Goal: Task Accomplishment & Management: Manage account settings

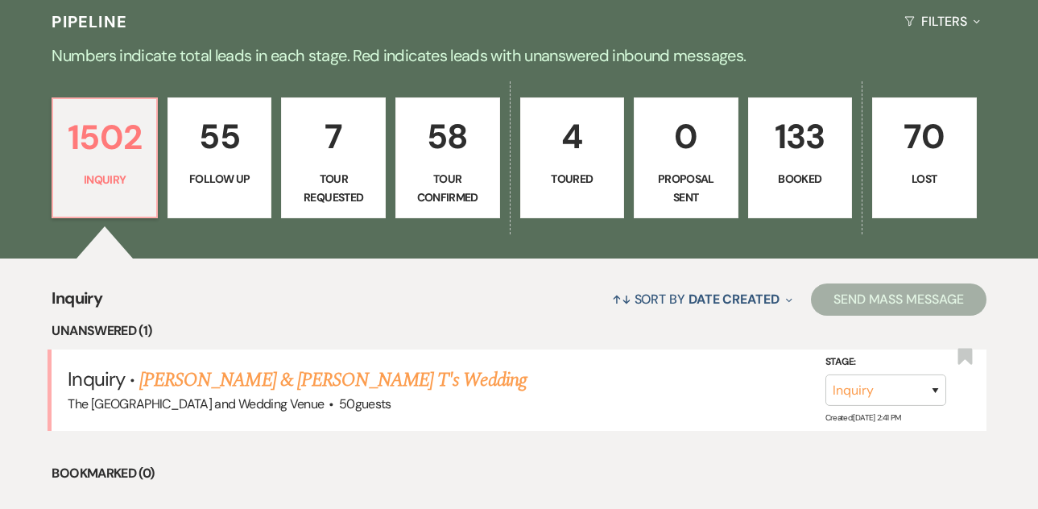
scroll to position [424, 0]
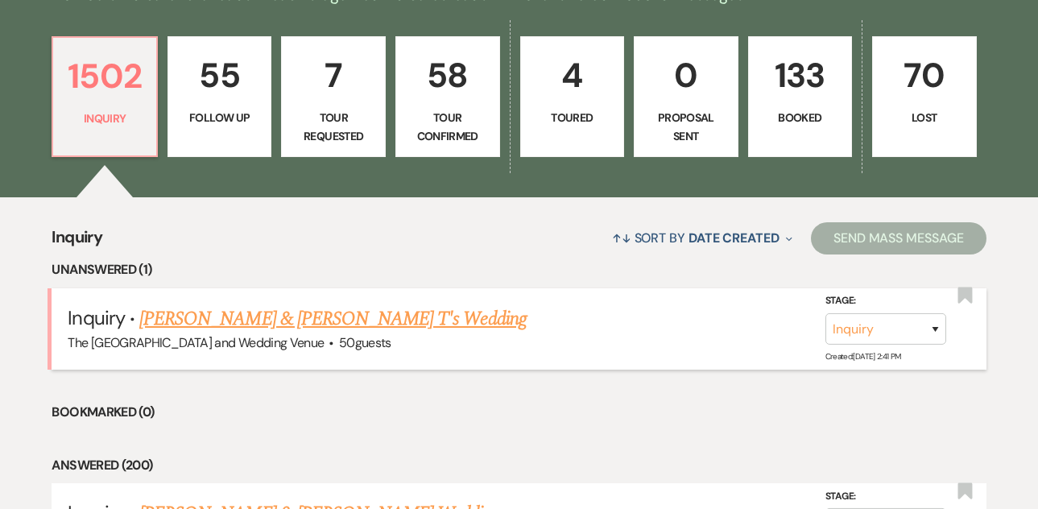
click at [302, 330] on link "[PERSON_NAME] & [PERSON_NAME] T's Wedding" at bounding box center [332, 318] width 387 height 29
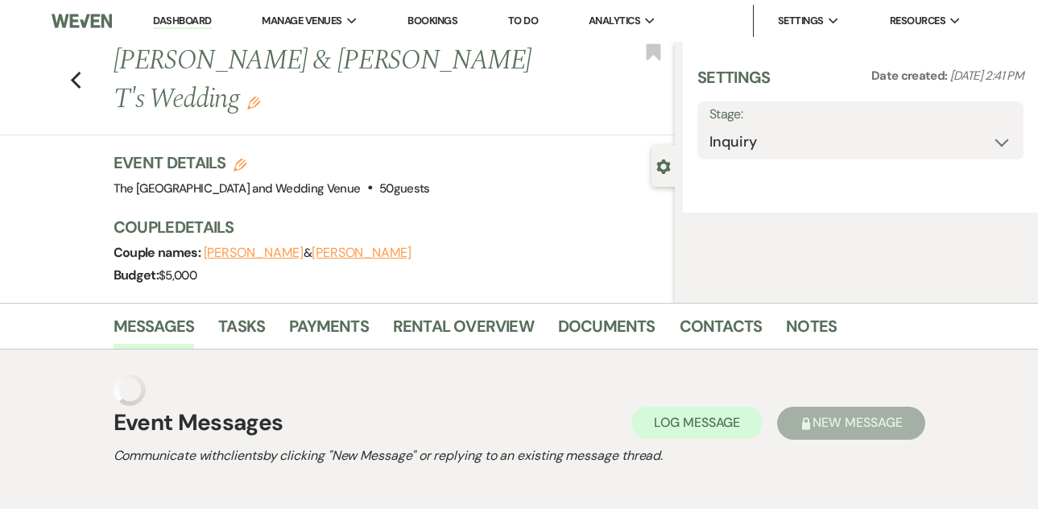
select select "17"
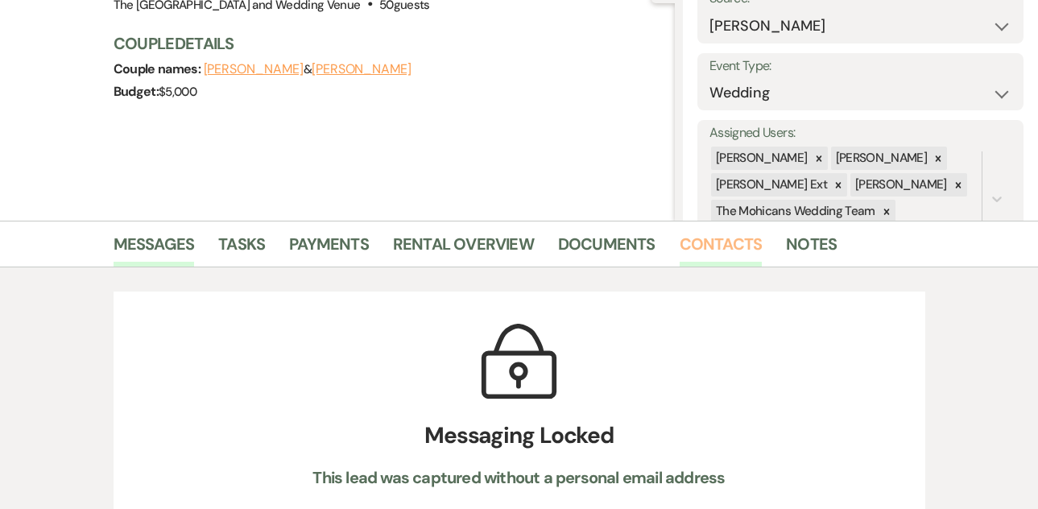
click at [713, 232] on link "Contacts" at bounding box center [721, 248] width 83 height 35
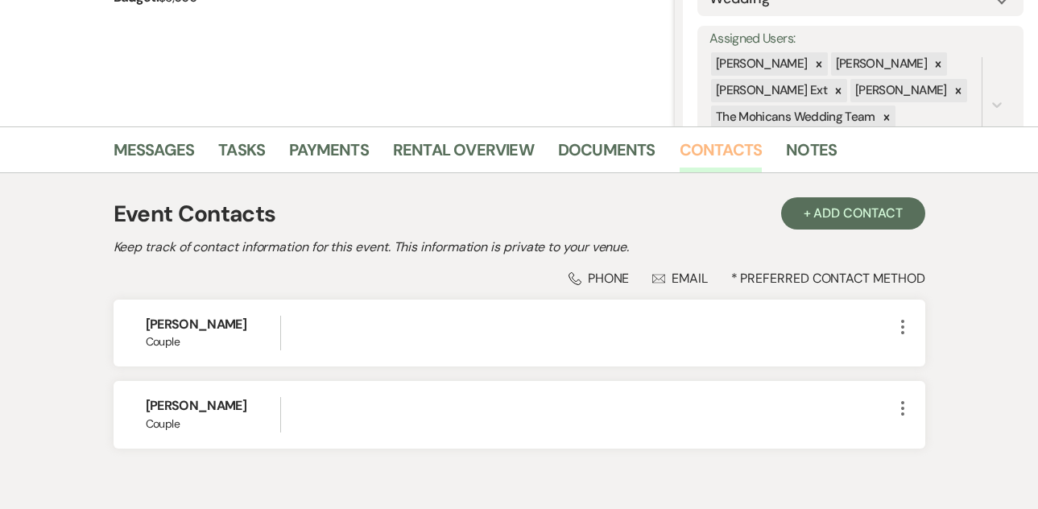
scroll to position [360, 0]
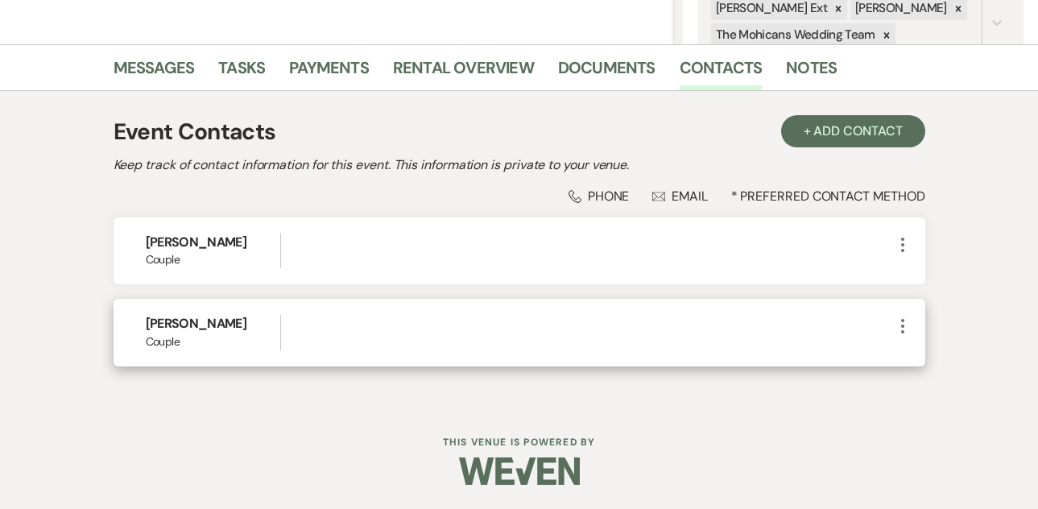
click at [901, 322] on icon "More" at bounding box center [902, 325] width 19 height 19
click at [903, 349] on button "Pencil Edit" at bounding box center [941, 357] width 96 height 27
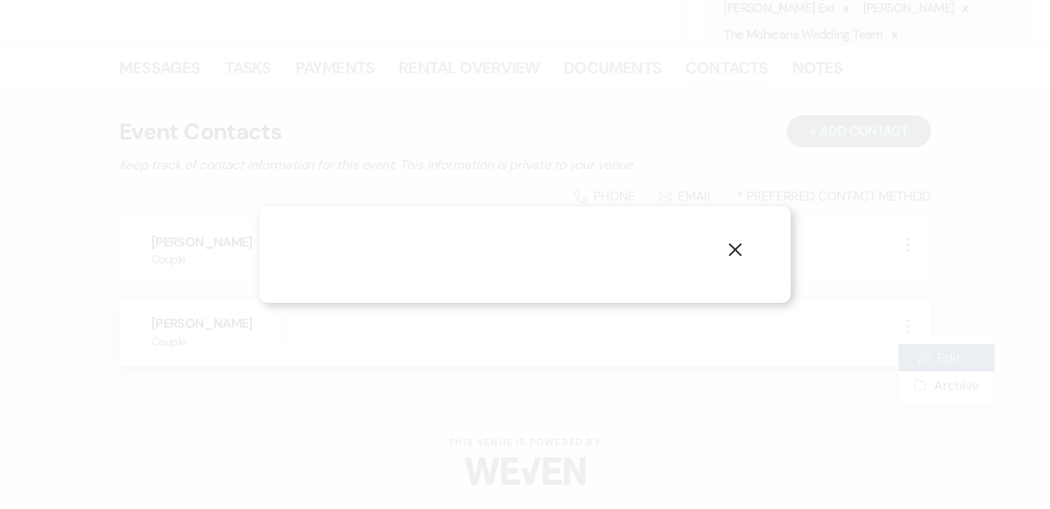
select select "1"
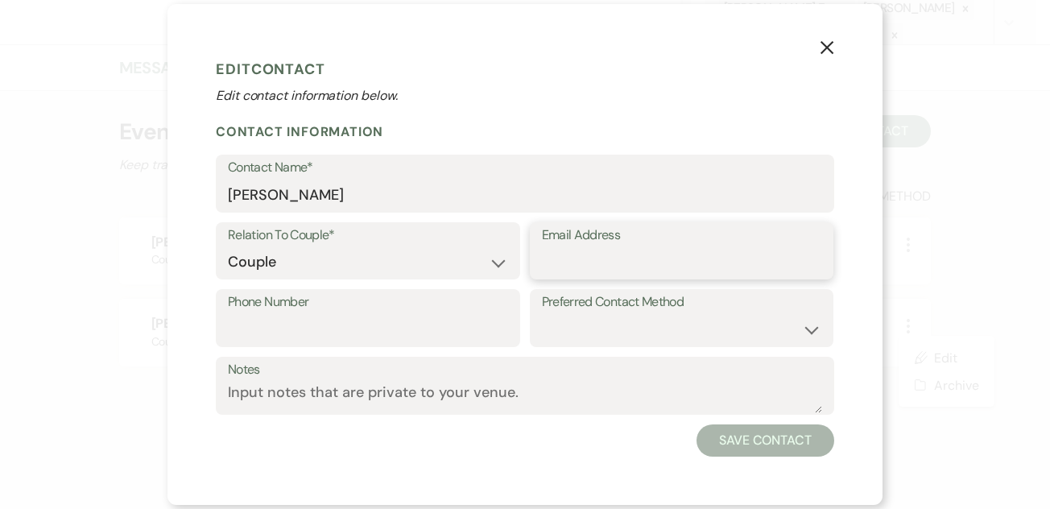
click at [640, 262] on input "Email Address" at bounding box center [682, 261] width 280 height 31
paste input "[EMAIL_ADDRESS][DOMAIN_NAME]"
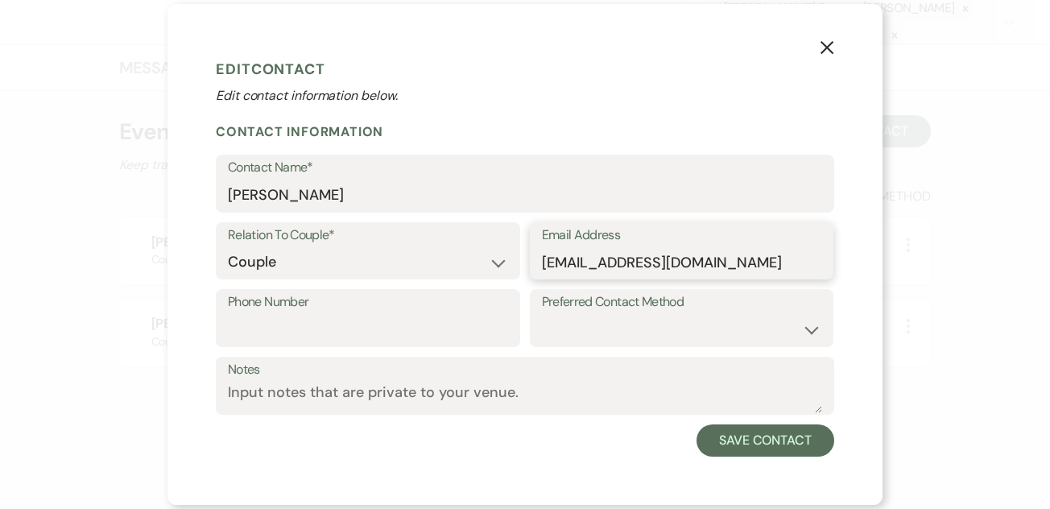
type input "[EMAIL_ADDRESS][DOMAIN_NAME]"
click at [455, 323] on input "Phone Number" at bounding box center [368, 329] width 280 height 31
paste input "[PHONE_NUMBER]"
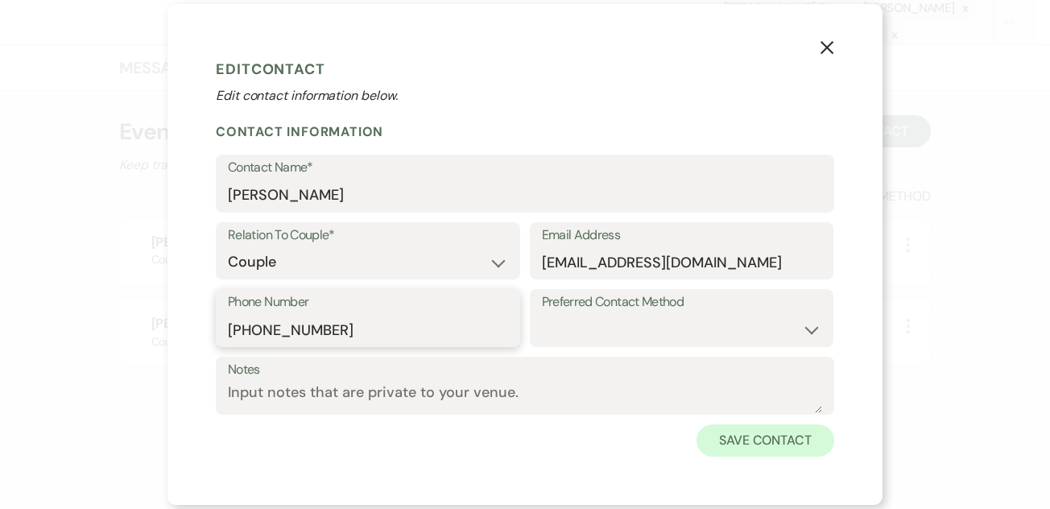
type input "[PHONE_NUMBER]"
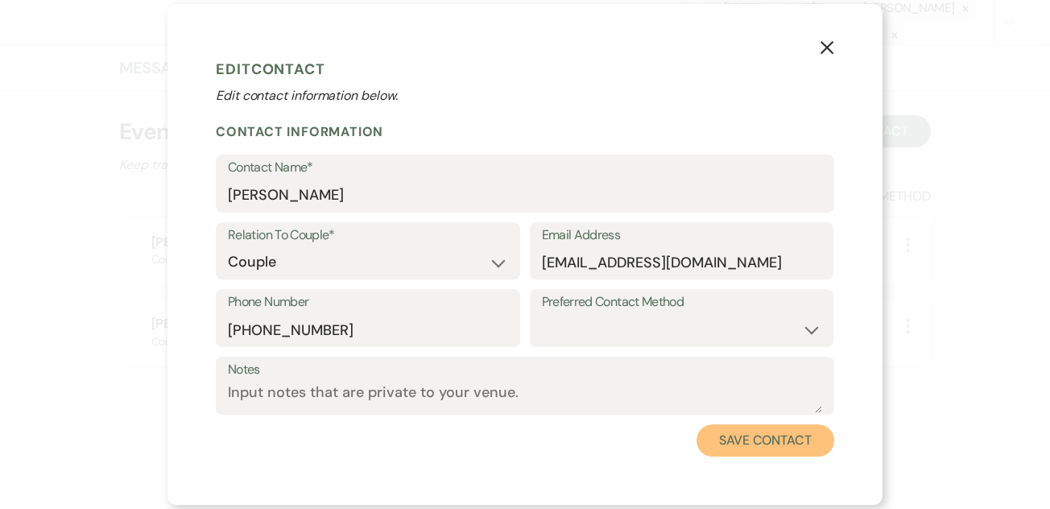
click at [731, 432] on button "Save Contact" at bounding box center [765, 440] width 138 height 32
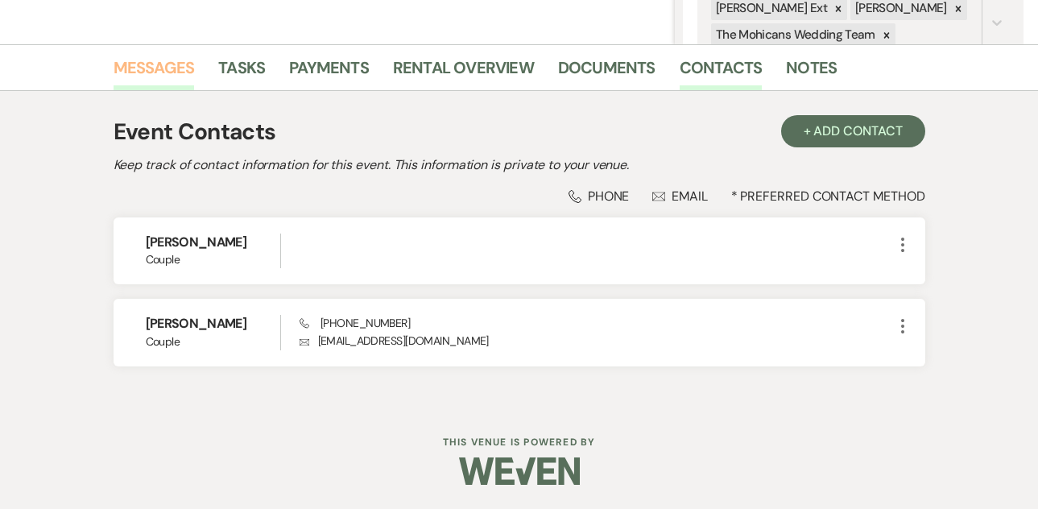
click at [157, 64] on link "Messages" at bounding box center [154, 72] width 81 height 35
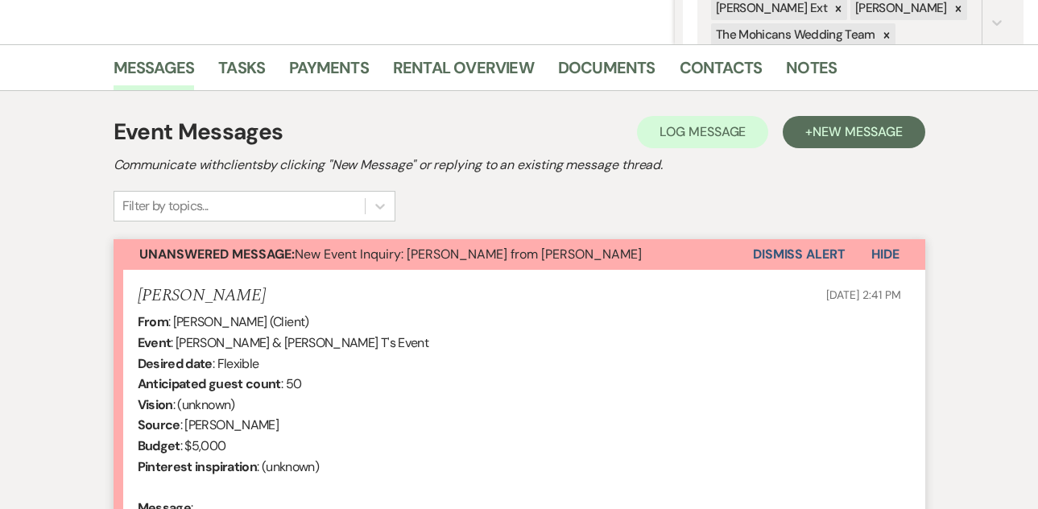
click at [806, 258] on button "Dismiss Alert" at bounding box center [799, 254] width 93 height 31
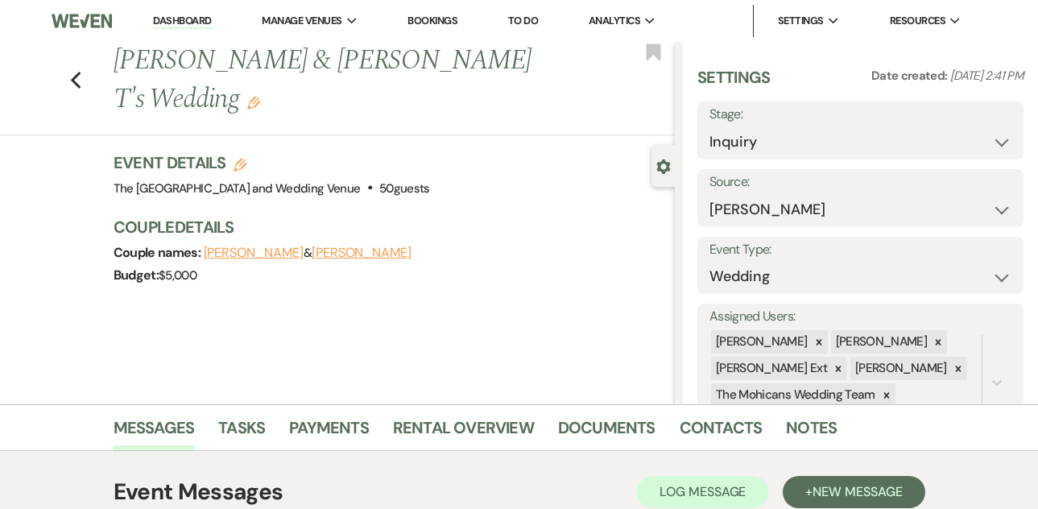
click at [193, 22] on link "Dashboard" at bounding box center [182, 21] width 58 height 15
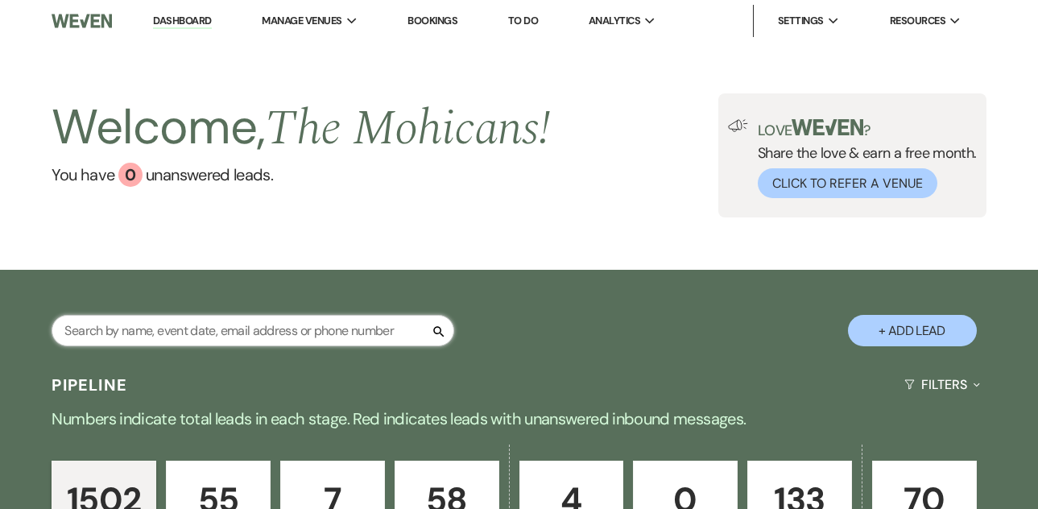
click at [328, 335] on input "text" at bounding box center [253, 330] width 403 height 31
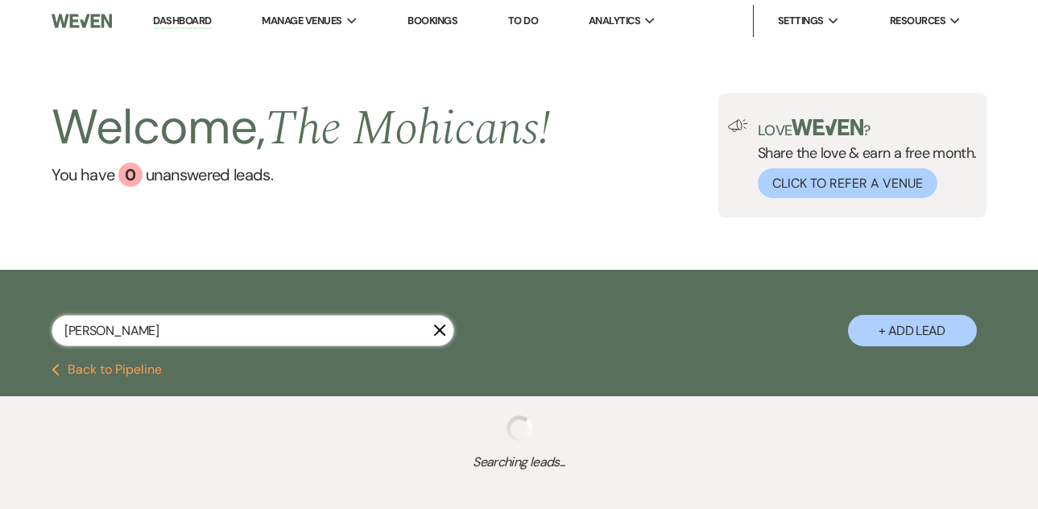
type input "[PERSON_NAME]"
select select "4"
select select "8"
select select "9"
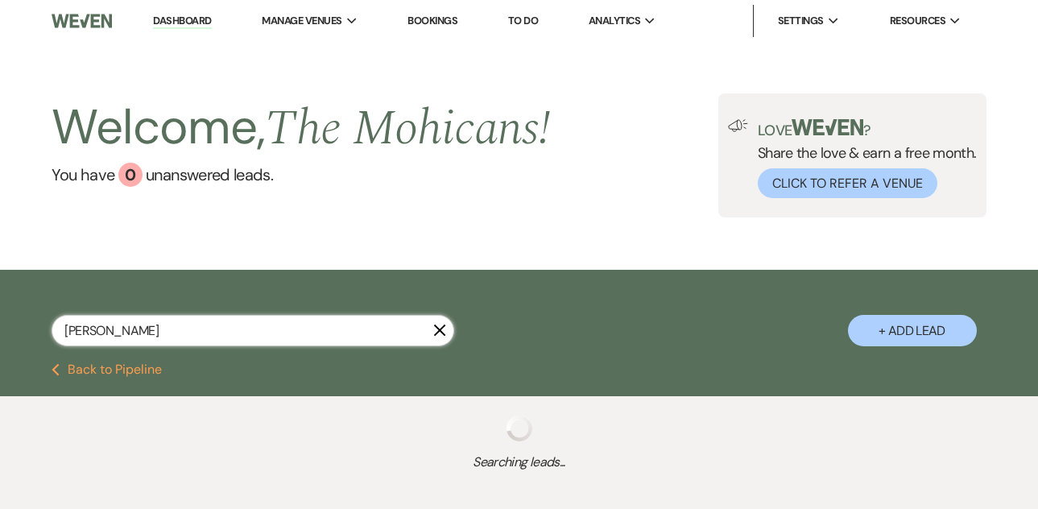
select select "8"
select select "1"
select select "4"
select select "9"
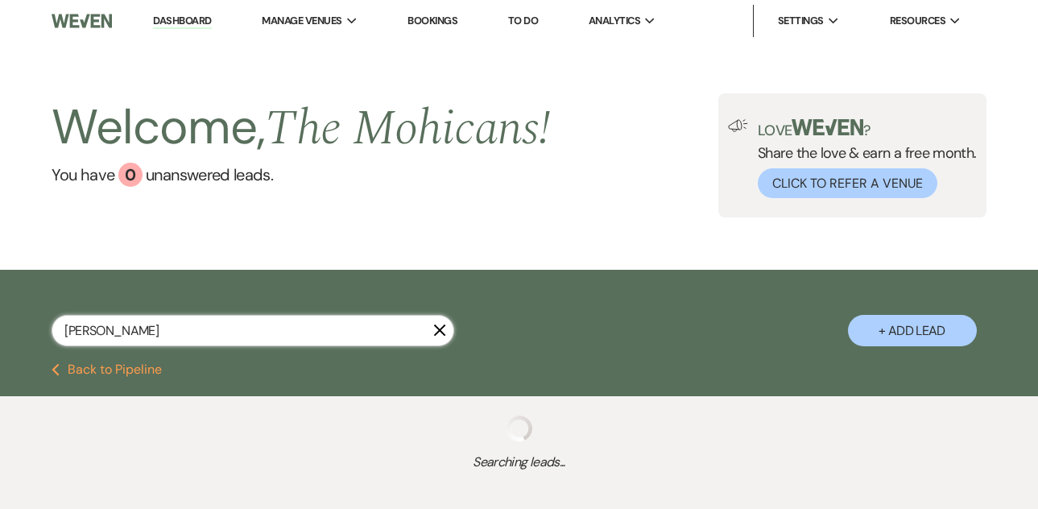
select select "4"
select select "8"
select select "5"
select select "8"
select select "4"
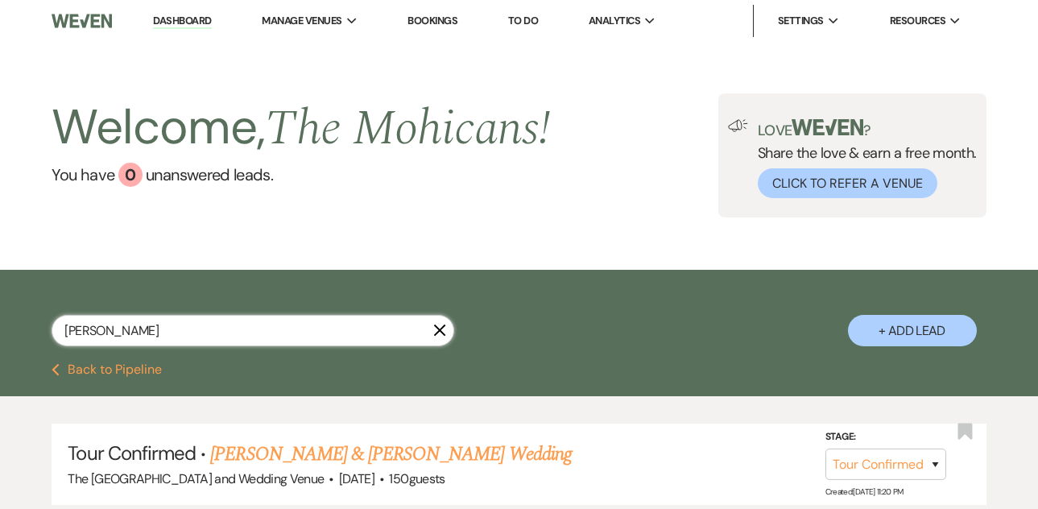
scroll to position [127, 0]
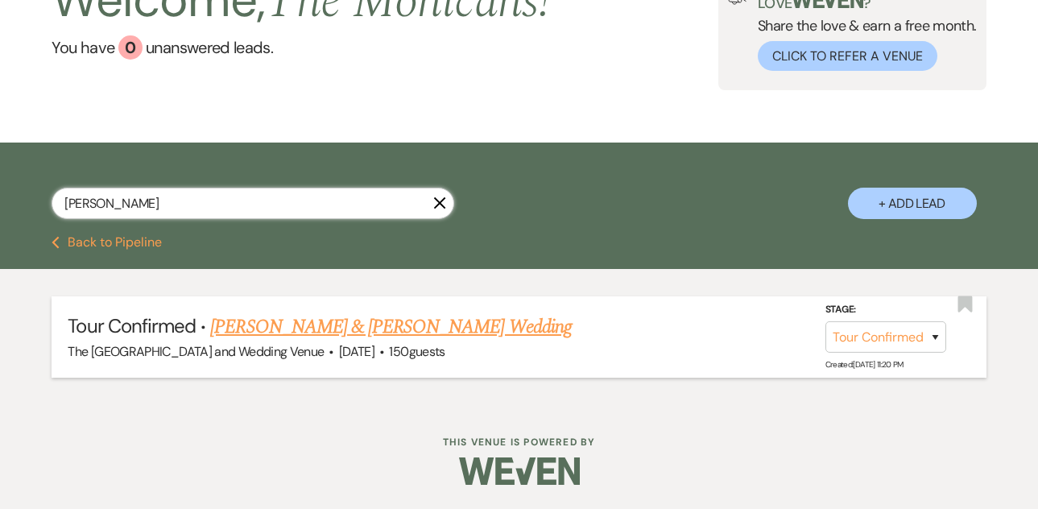
type input "[PERSON_NAME]"
click at [859, 332] on select "Inquiry Follow Up Tour Requested Tour Confirmed Toured Proposal Sent Booked Lost" at bounding box center [885, 336] width 121 height 31
select select "7"
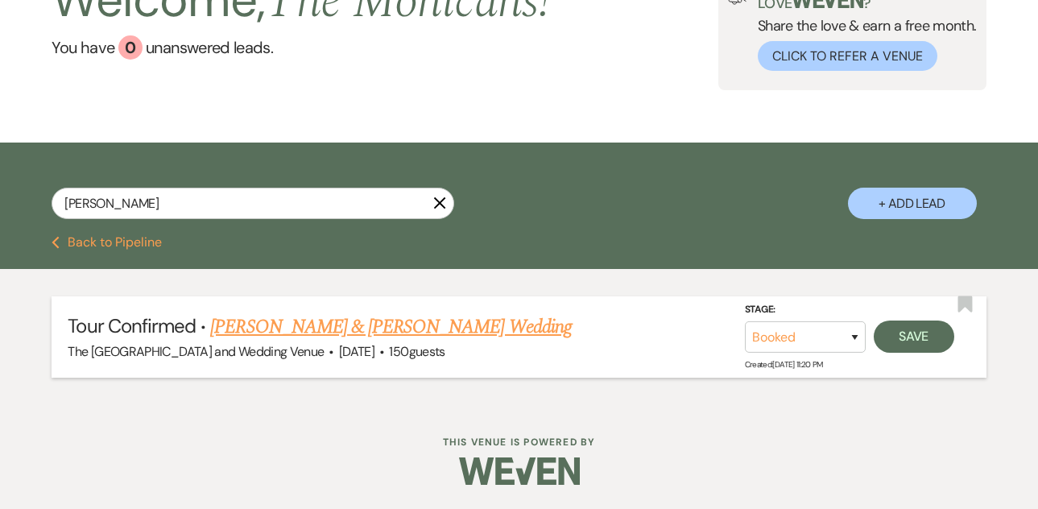
click at [410, 333] on link "[PERSON_NAME] & [PERSON_NAME] Wedding" at bounding box center [390, 326] width 361 height 29
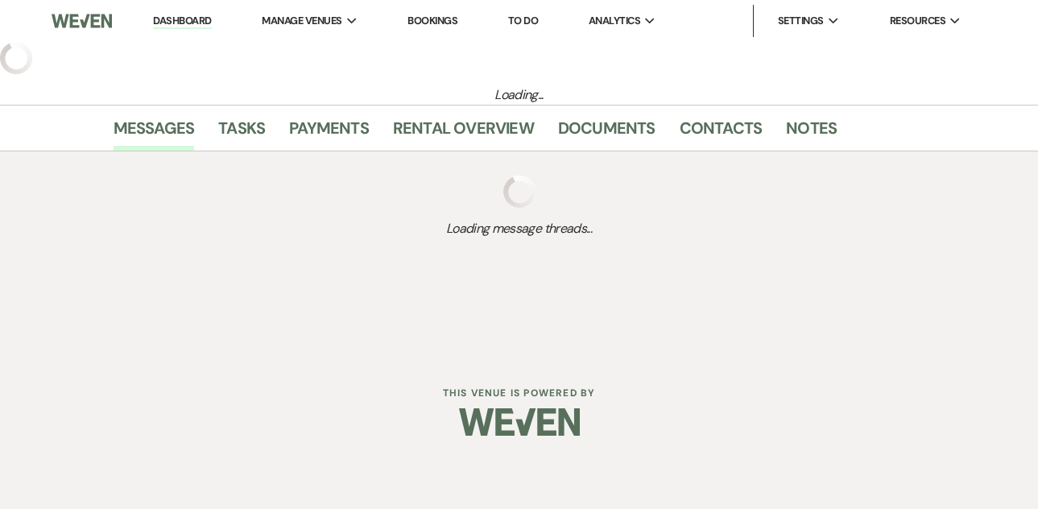
select select "4"
select select "5"
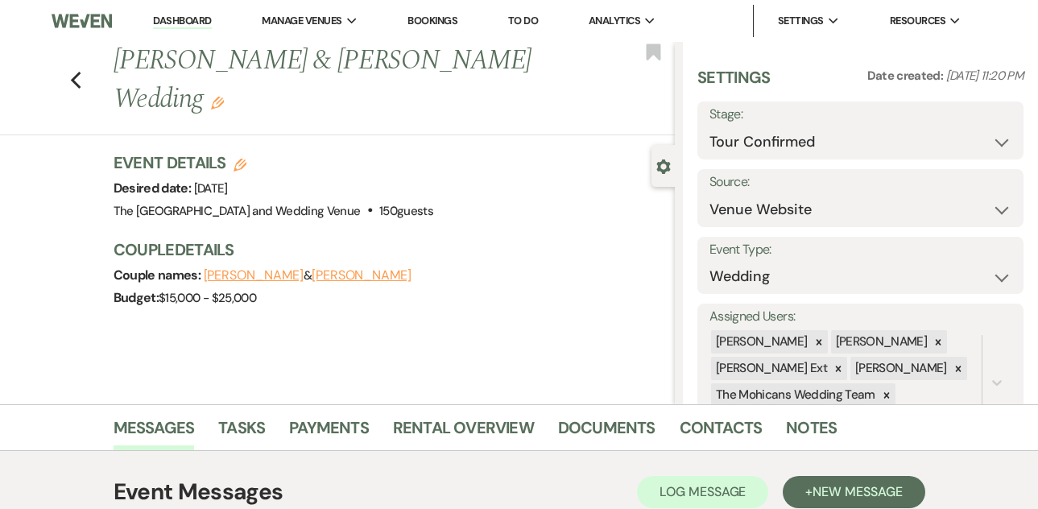
click at [242, 163] on use "button" at bounding box center [240, 165] width 13 height 13
select select "849"
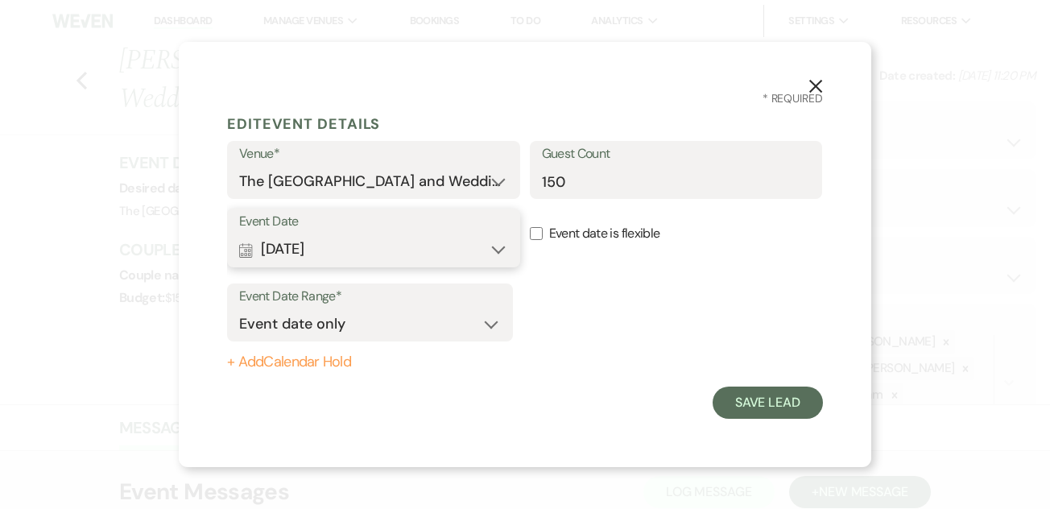
click at [351, 244] on button "Calendar [DATE] Expand" at bounding box center [373, 250] width 269 height 32
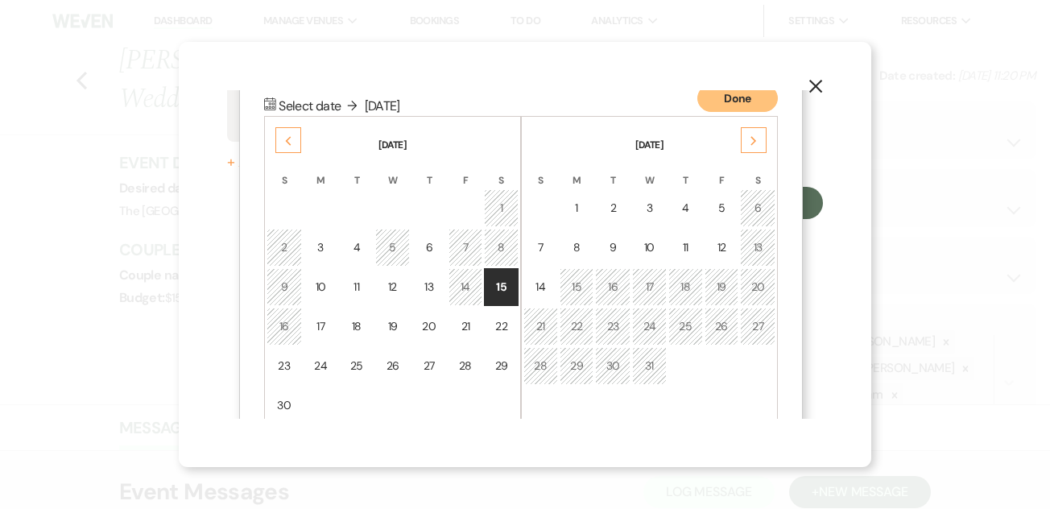
scroll to position [207, 0]
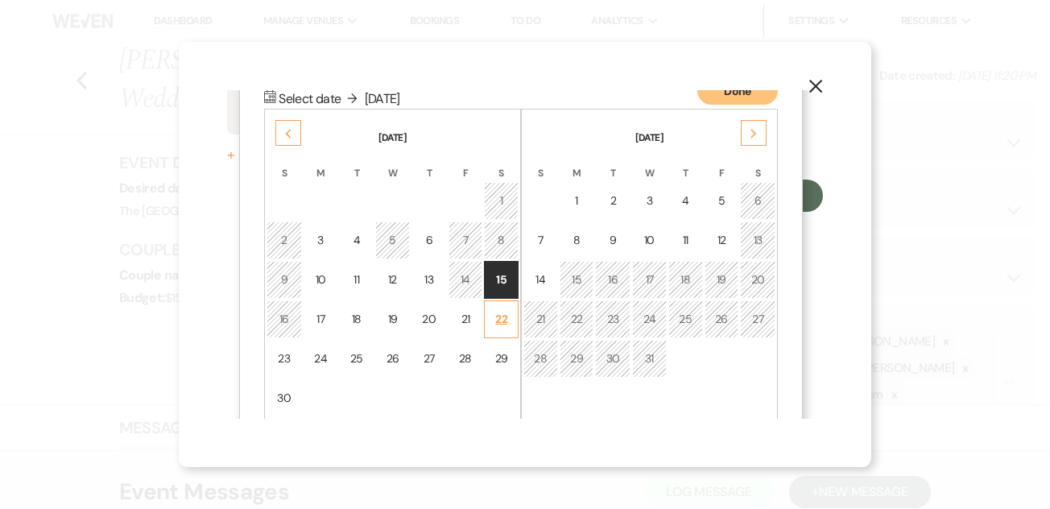
click at [498, 313] on div "22" at bounding box center [501, 319] width 14 height 17
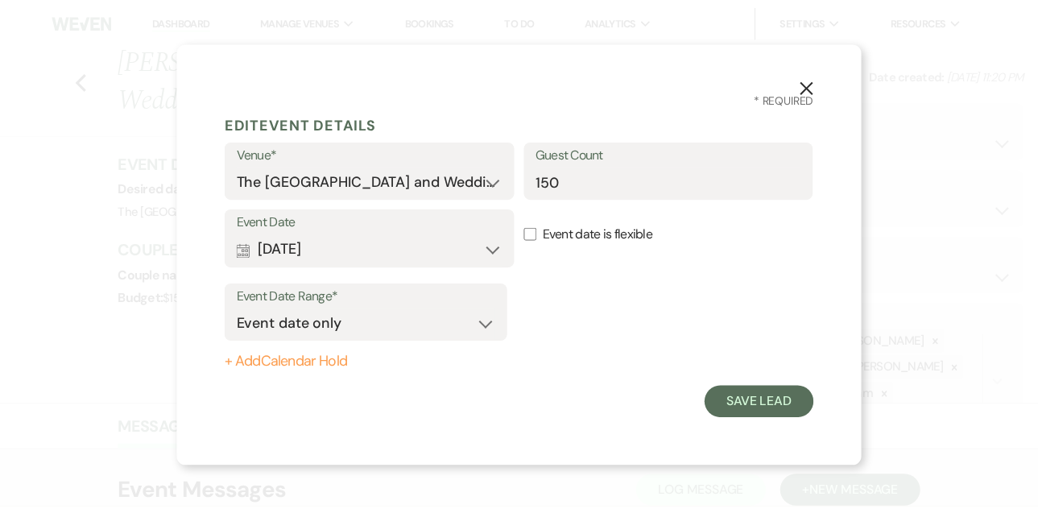
scroll to position [0, 0]
click at [742, 407] on button "Save Lead" at bounding box center [768, 402] width 110 height 32
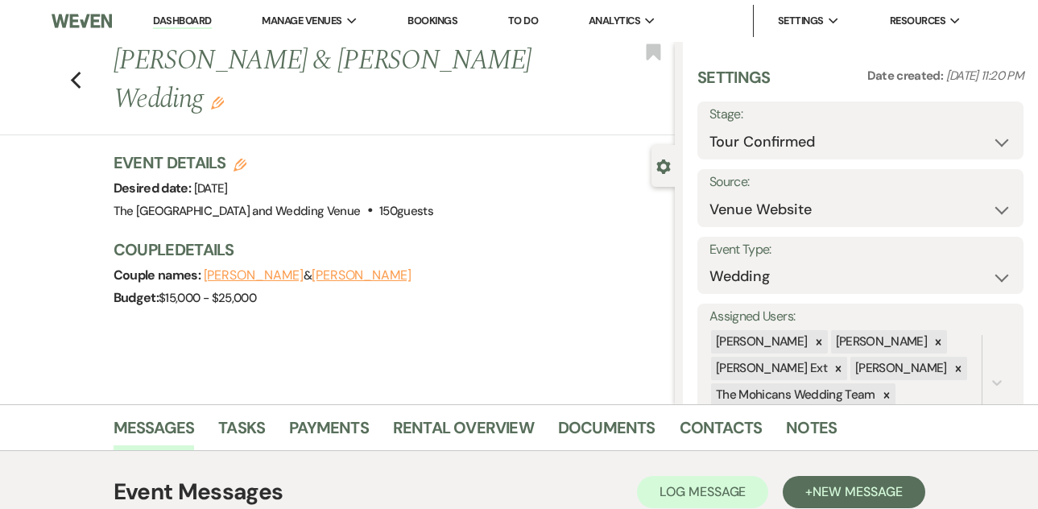
click at [338, 273] on button "[PERSON_NAME]" at bounding box center [362, 275] width 100 height 13
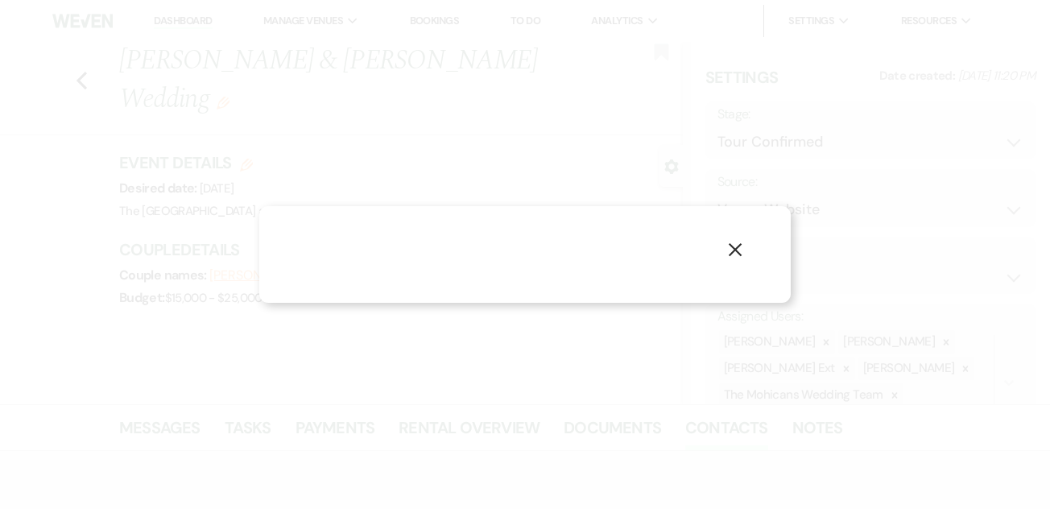
select select "1"
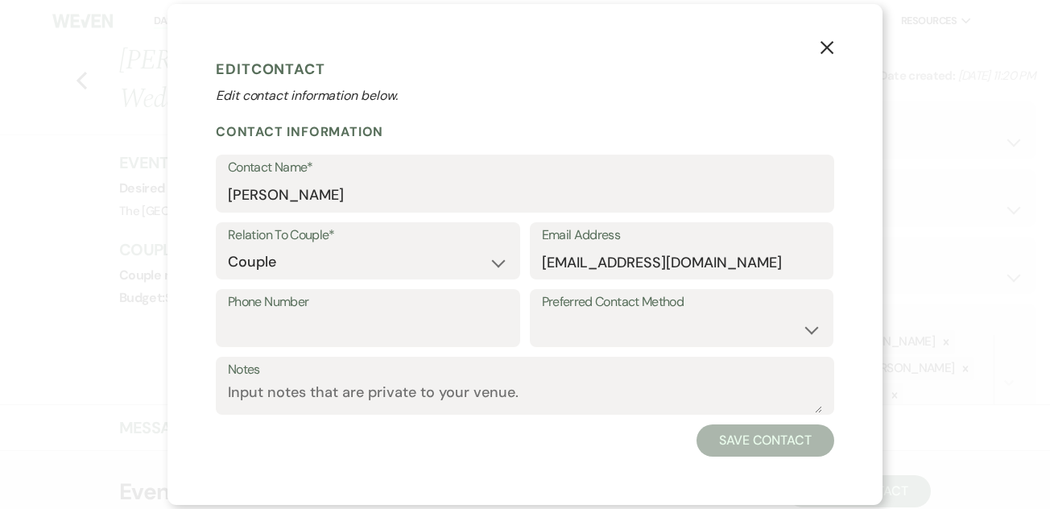
click at [824, 50] on use "button" at bounding box center [826, 47] width 13 height 13
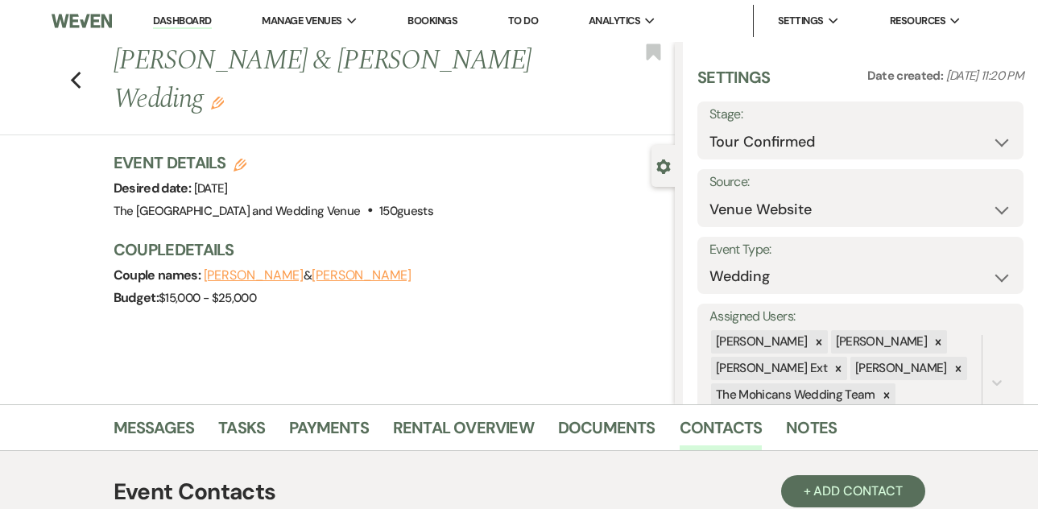
click at [262, 273] on button "[PERSON_NAME]" at bounding box center [254, 275] width 100 height 13
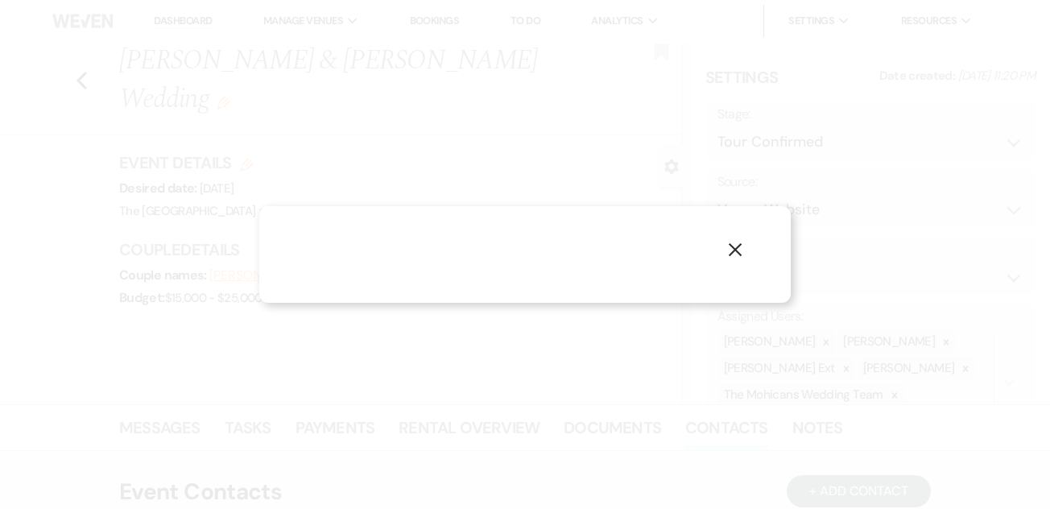
select select "1"
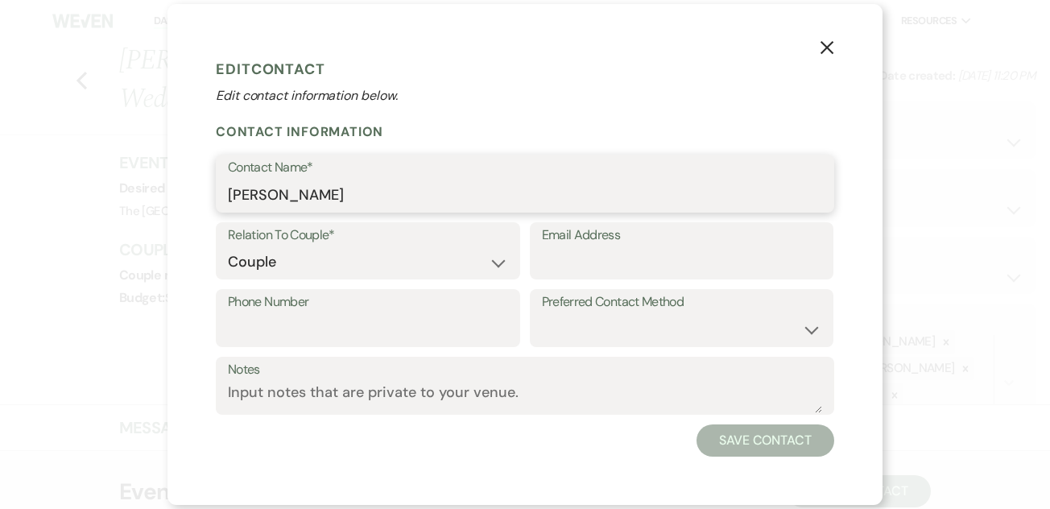
click at [475, 200] on input "[PERSON_NAME]" at bounding box center [525, 195] width 594 height 31
paste input "[PERSON_NAME]"
type input "[PERSON_NAME]"
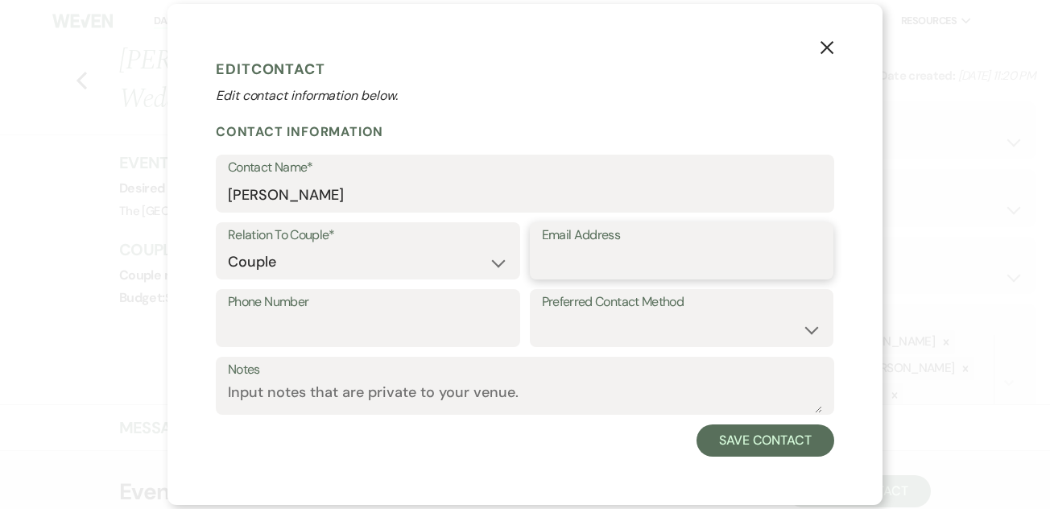
click at [578, 264] on input "Email Address" at bounding box center [682, 261] width 280 height 31
paste input "[EMAIL_ADDRESS][DOMAIN_NAME]"
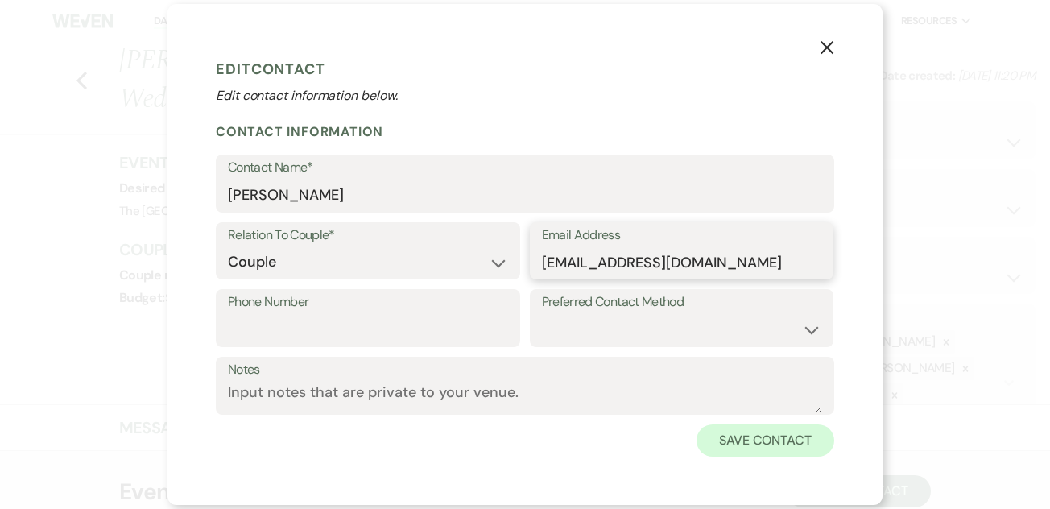
type input "[EMAIL_ADDRESS][DOMAIN_NAME]"
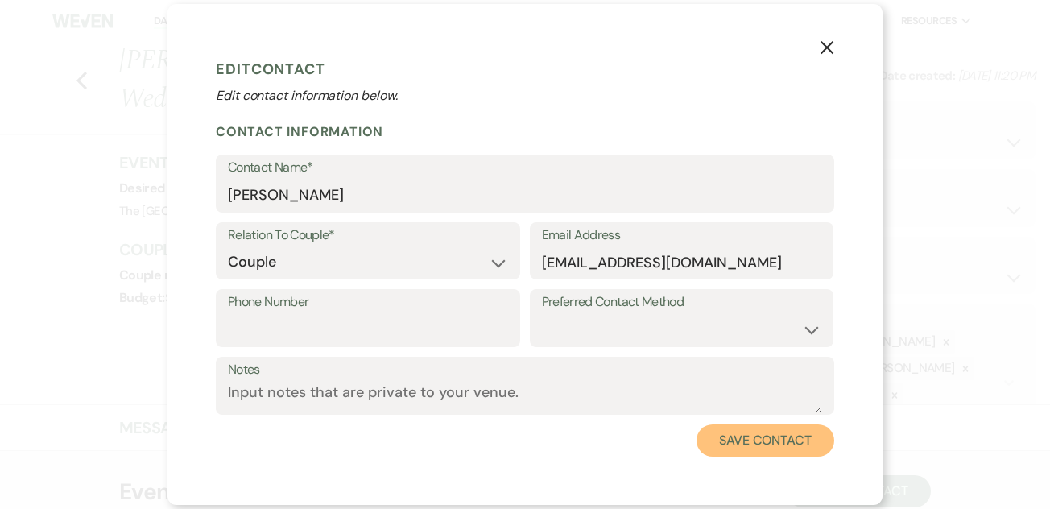
click at [716, 444] on button "Save Contact" at bounding box center [765, 440] width 138 height 32
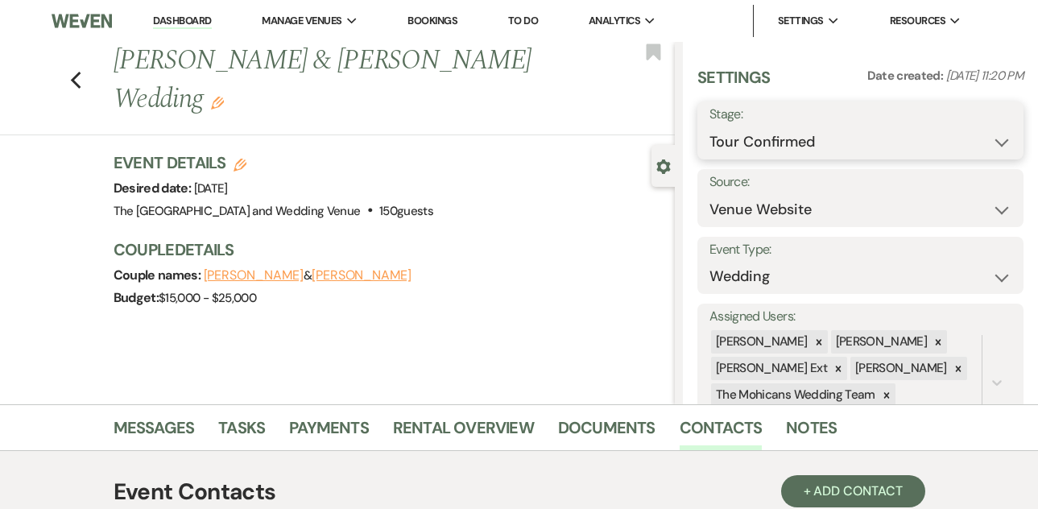
click at [786, 143] on select "Inquiry Follow Up Tour Requested Tour Confirmed Toured Proposal Sent Booked Lost" at bounding box center [860, 141] width 302 height 31
select select "7"
click at [990, 126] on button "Save" at bounding box center [990, 130] width 68 height 32
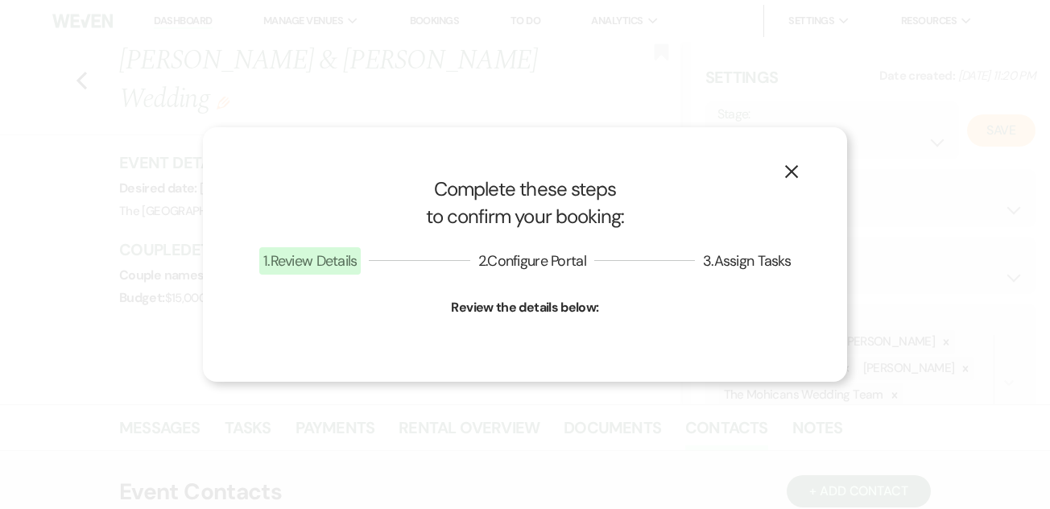
select select "1"
select select "849"
select select "false"
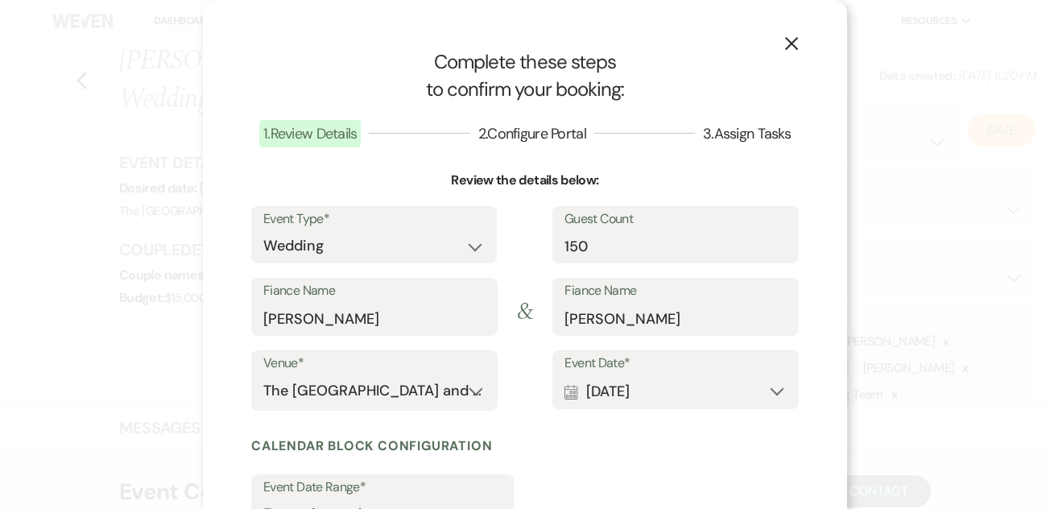
scroll to position [202, 0]
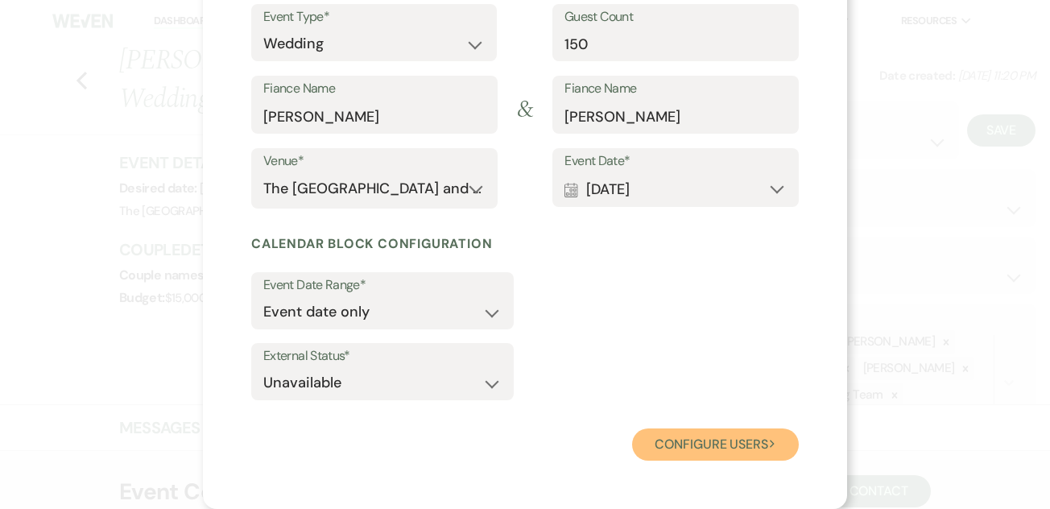
click at [665, 434] on button "Configure users Next" at bounding box center [715, 444] width 167 height 32
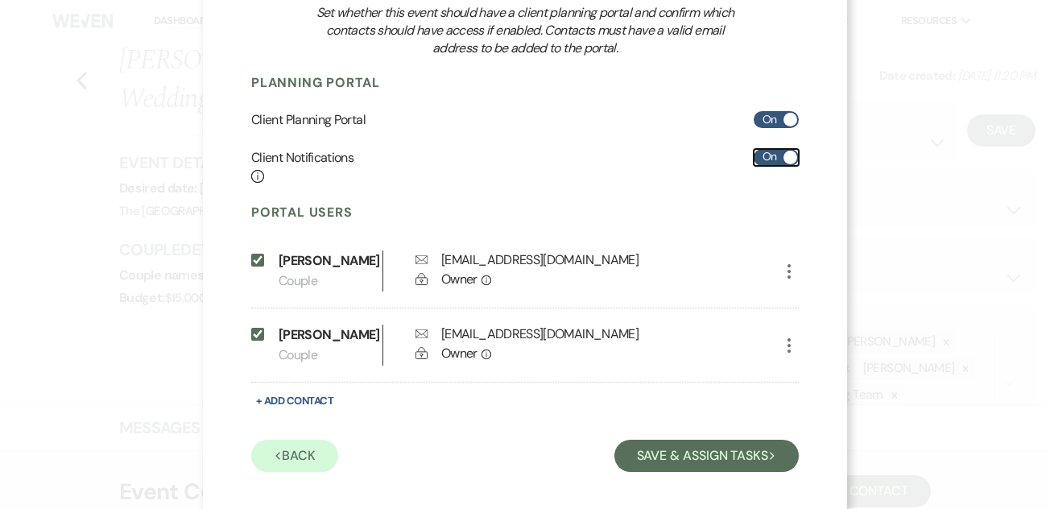
click at [762, 151] on label "On" at bounding box center [776, 157] width 45 height 17
click at [762, 151] on input "On" at bounding box center [776, 157] width 45 height 17
checkbox input "false"
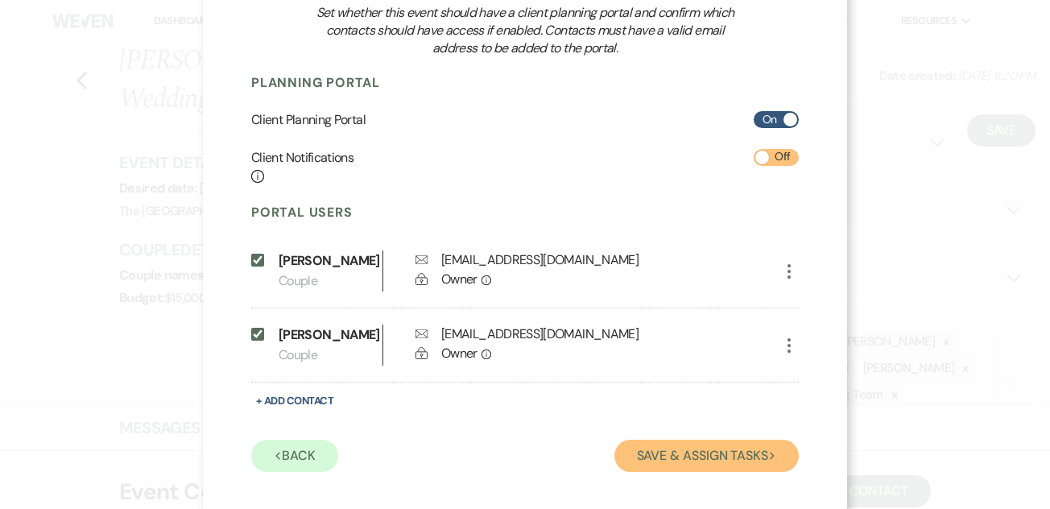
click at [684, 457] on button "Save & Assign Tasks Next" at bounding box center [706, 456] width 184 height 32
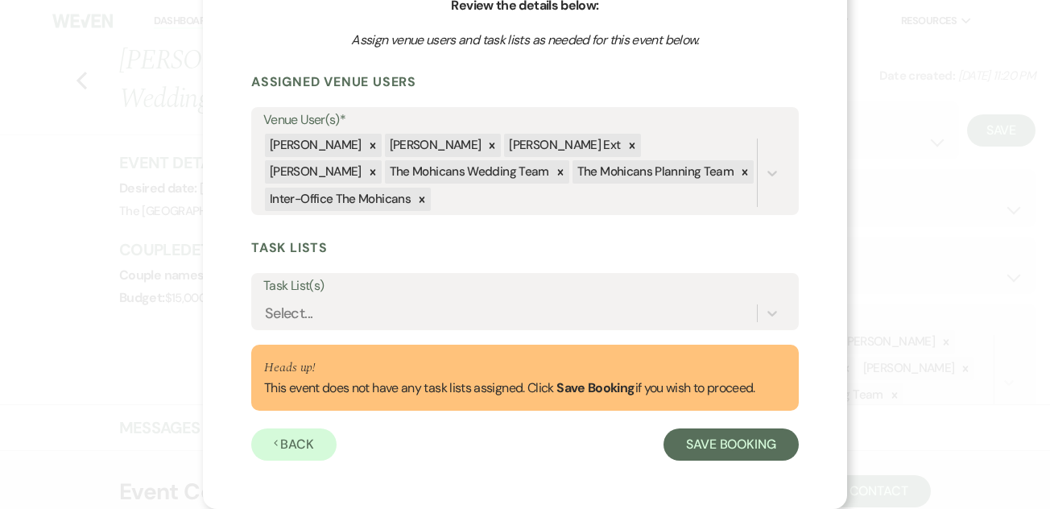
scroll to position [175, 0]
click at [370, 144] on icon at bounding box center [373, 146] width 6 height 6
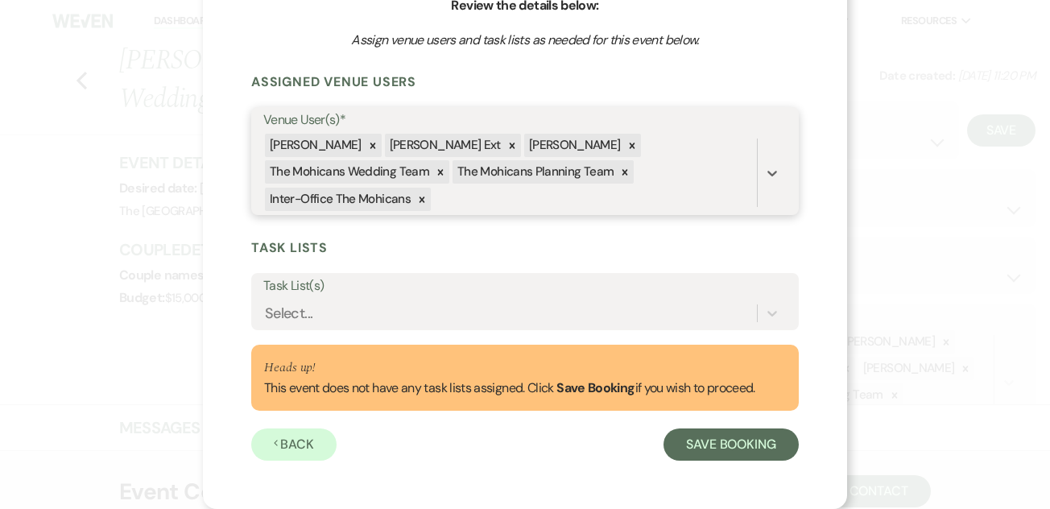
scroll to position [148, 0]
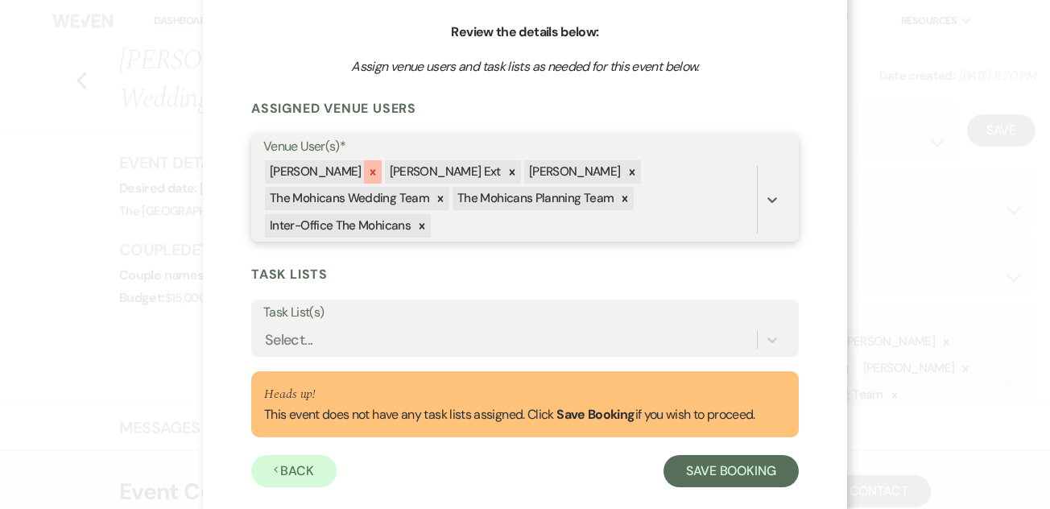
click at [367, 172] on icon at bounding box center [372, 172] width 11 height 11
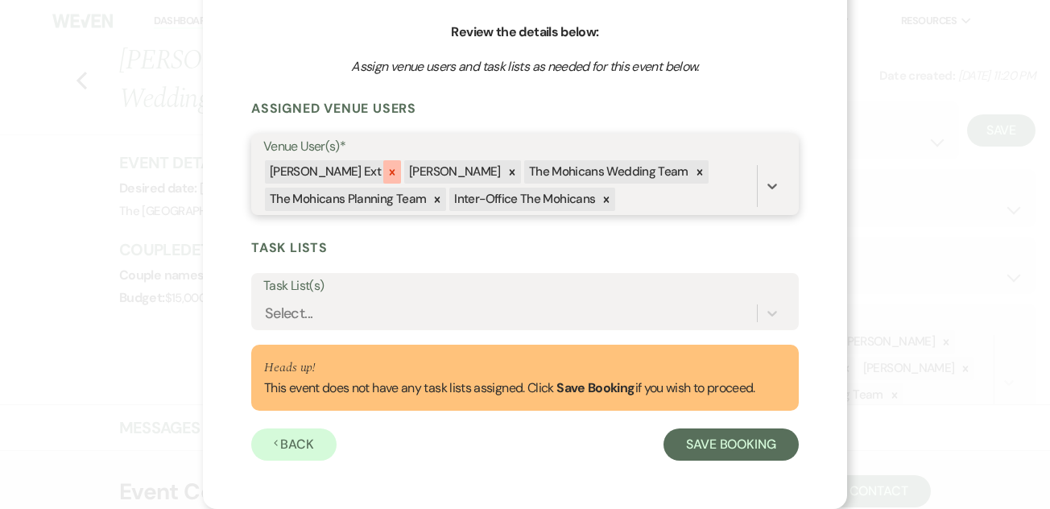
click at [386, 172] on icon at bounding box center [391, 172] width 11 height 11
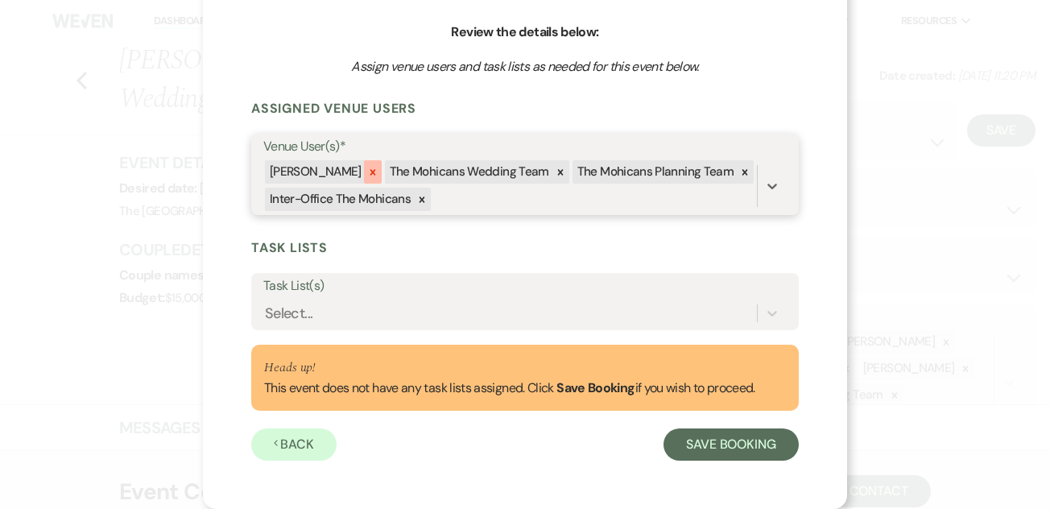
click at [370, 170] on icon at bounding box center [373, 172] width 6 height 6
click at [438, 170] on icon at bounding box center [441, 172] width 6 height 6
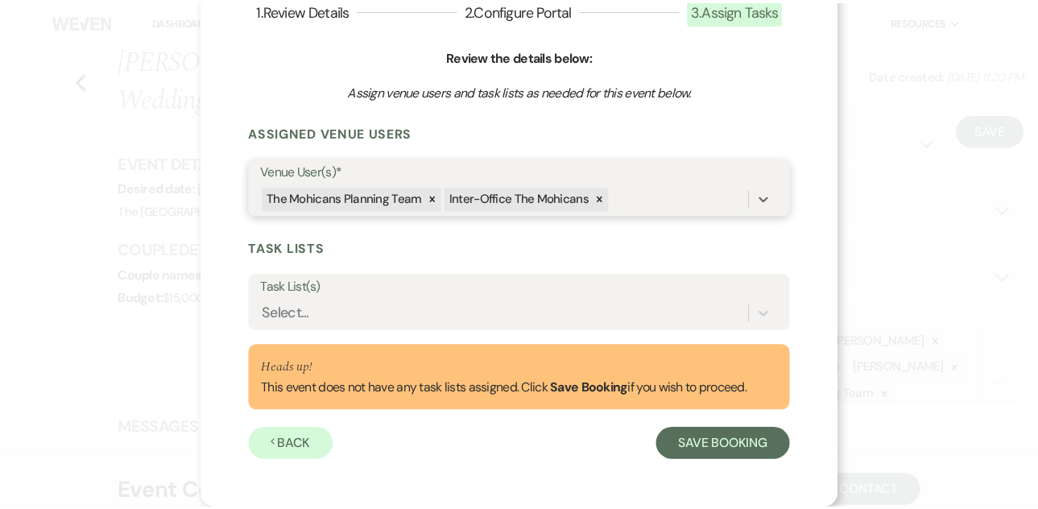
scroll to position [124, 0]
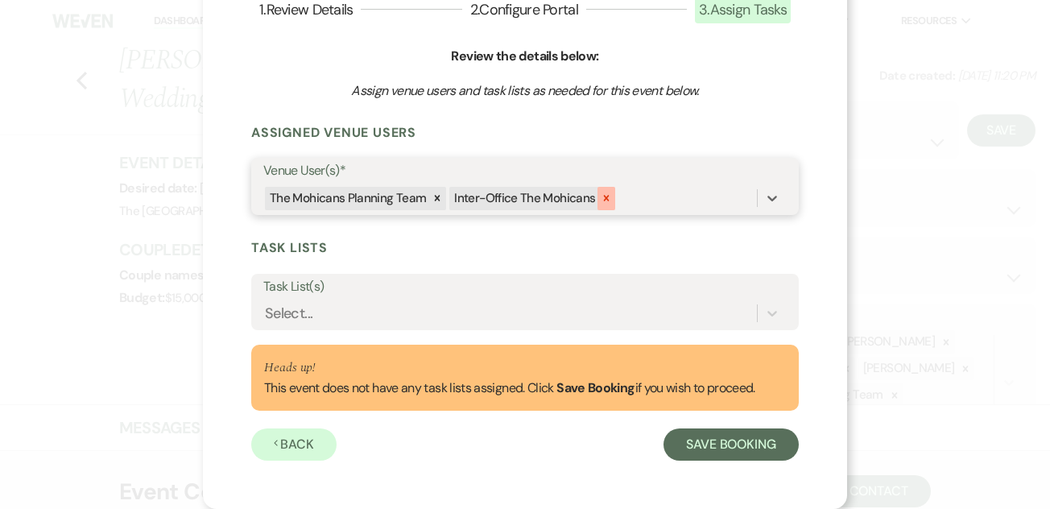
click at [604, 200] on icon at bounding box center [607, 199] width 6 height 6
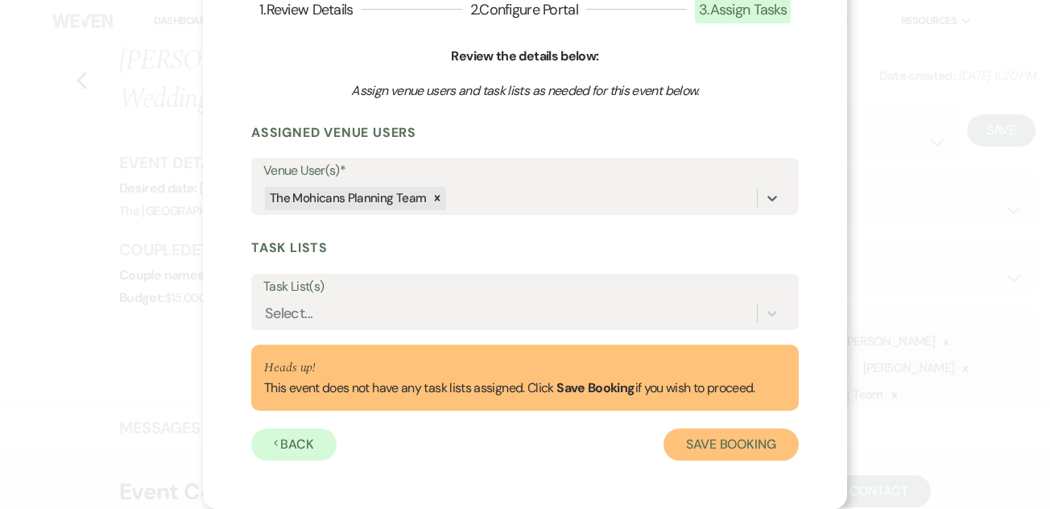
click at [707, 451] on button "Save Booking" at bounding box center [730, 444] width 135 height 32
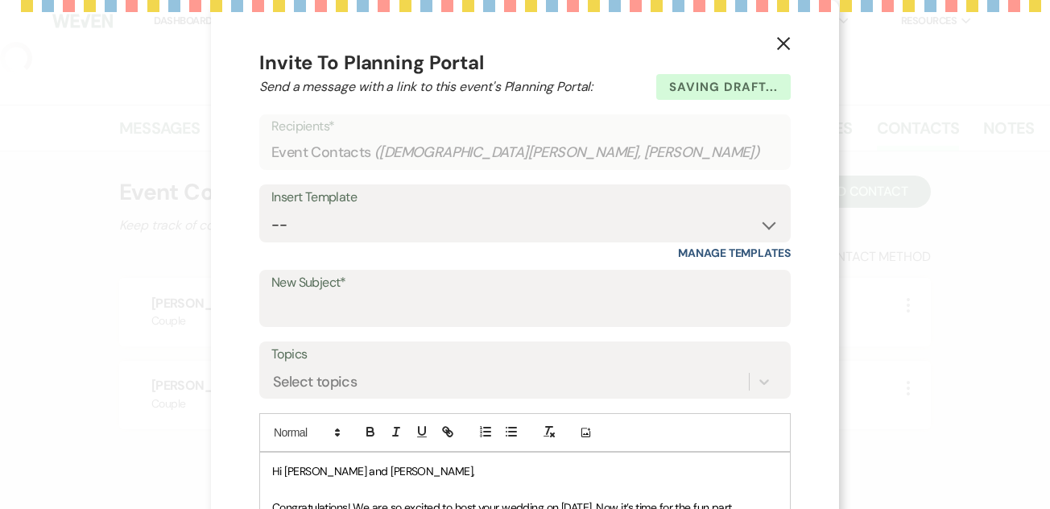
select select "5"
click at [777, 33] on button "X" at bounding box center [783, 43] width 24 height 28
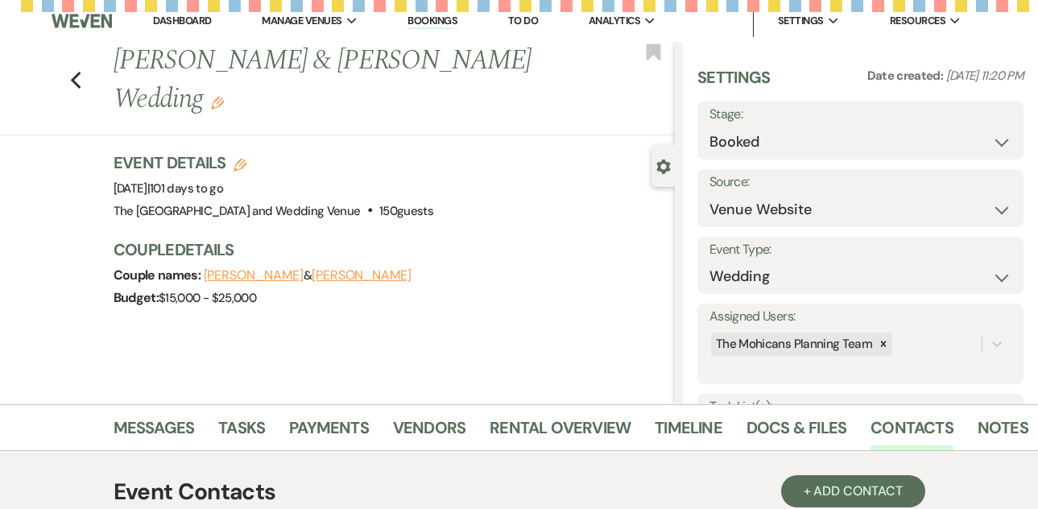
click at [171, 19] on link "Dashboard" at bounding box center [182, 21] width 58 height 14
